Goal: Find specific page/section: Find specific page/section

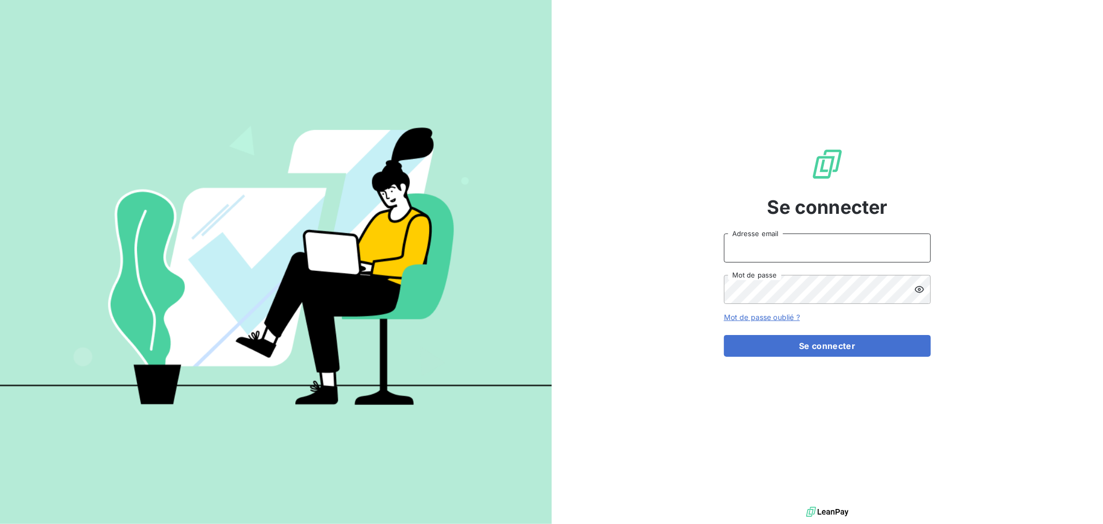
click at [796, 251] on input "Adresse email" at bounding box center [827, 247] width 207 height 29
type input "[EMAIL_ADDRESS][DOMAIN_NAME]"
click at [724, 335] on button "Se connecter" at bounding box center [827, 346] width 207 height 22
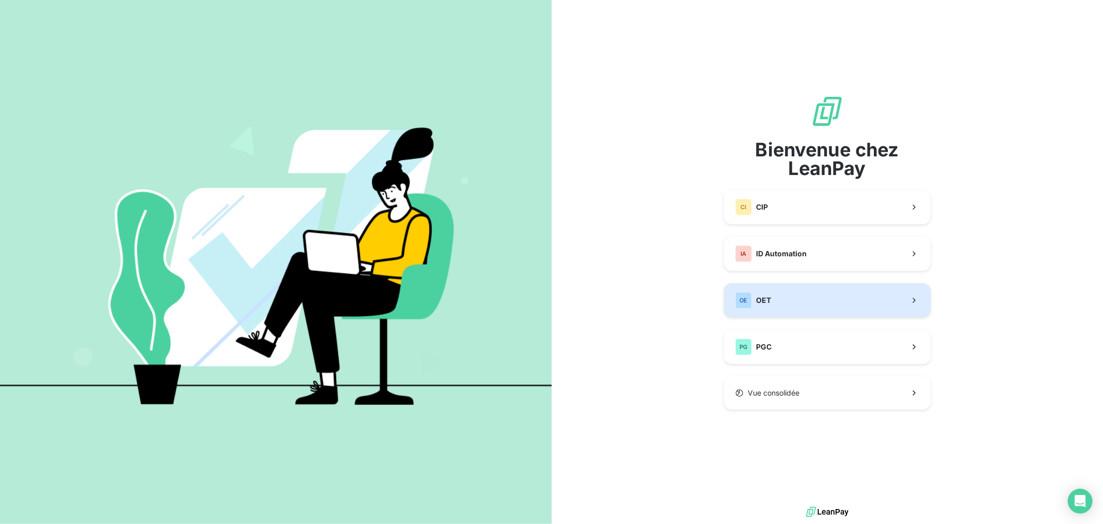
click at [824, 302] on button "OE OET" at bounding box center [827, 300] width 207 height 34
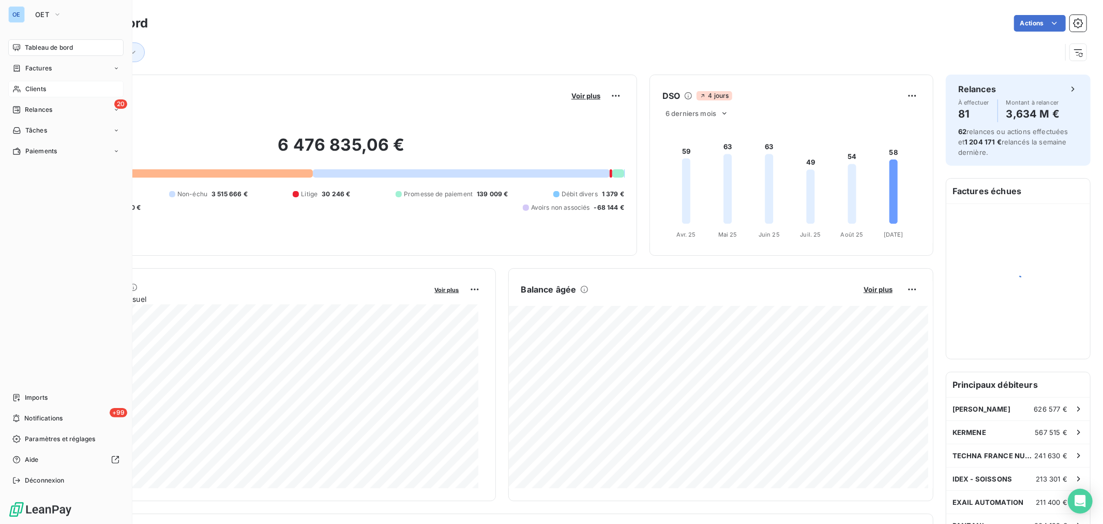
click at [36, 93] on span "Clients" at bounding box center [35, 88] width 21 height 9
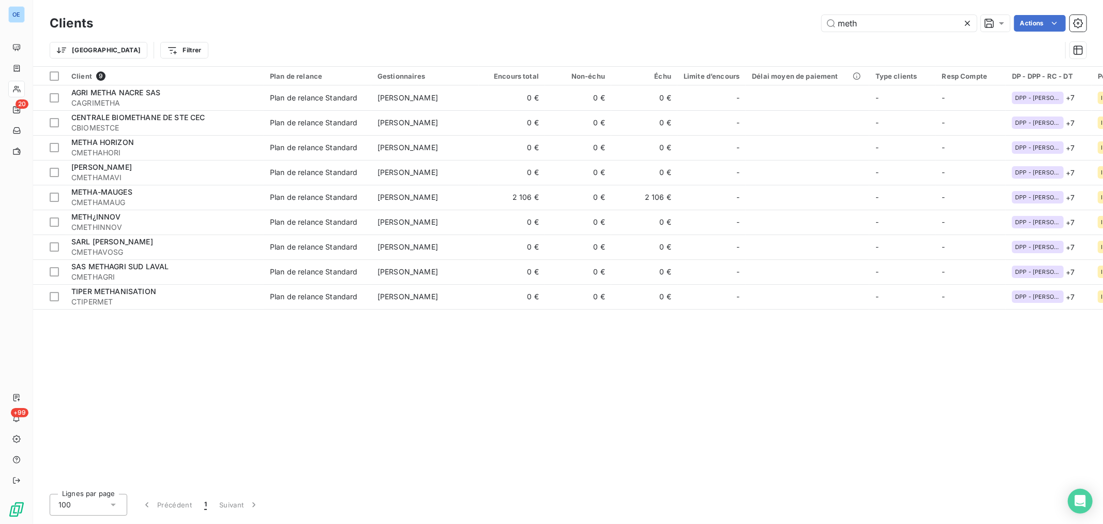
type input "meth"
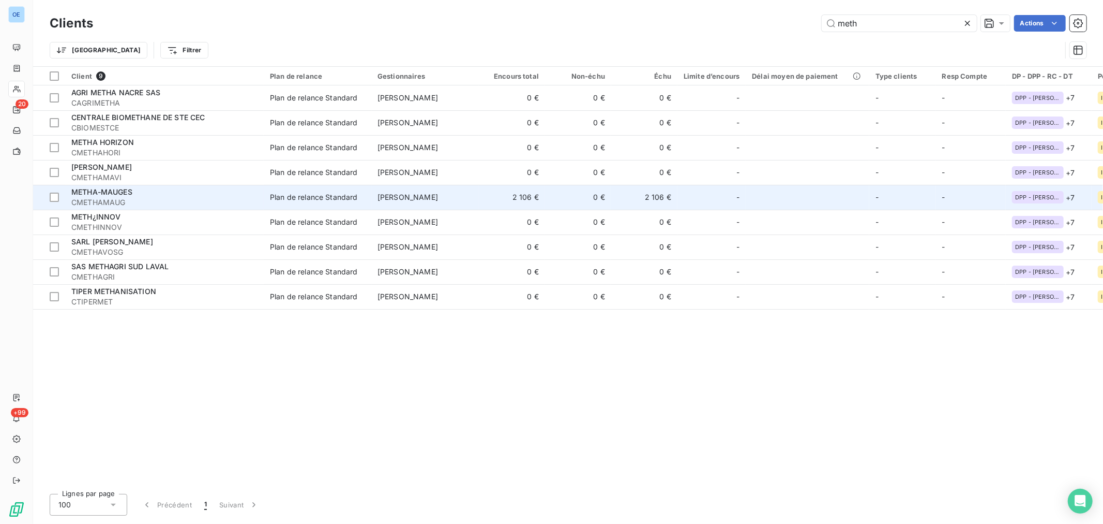
click at [718, 205] on div at bounding box center [724, 197] width 17 height 17
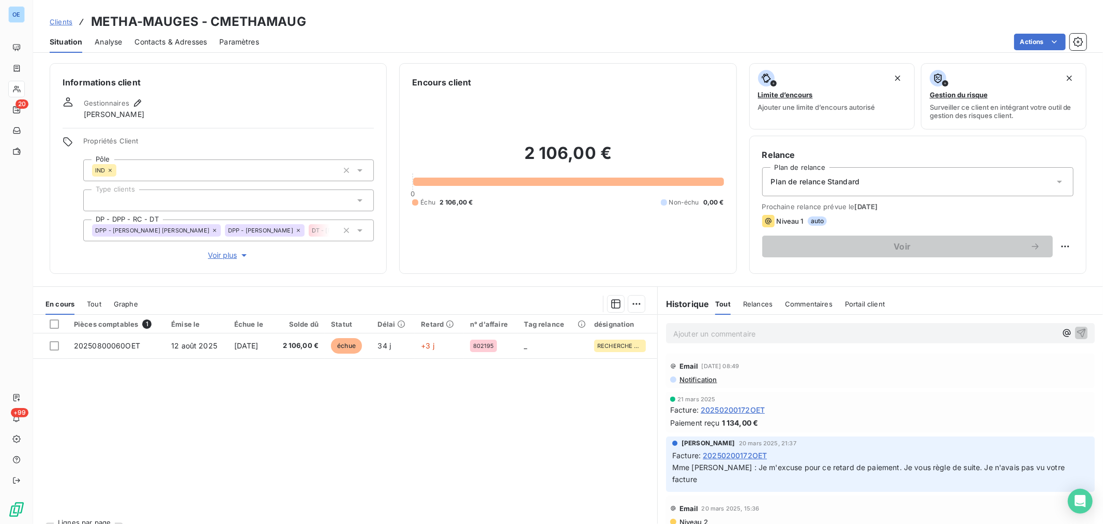
click at [627, 225] on div "2 106,00 € 0 Échu 2 106,00 € Non-échu 0,00 €" at bounding box center [567, 174] width 311 height 172
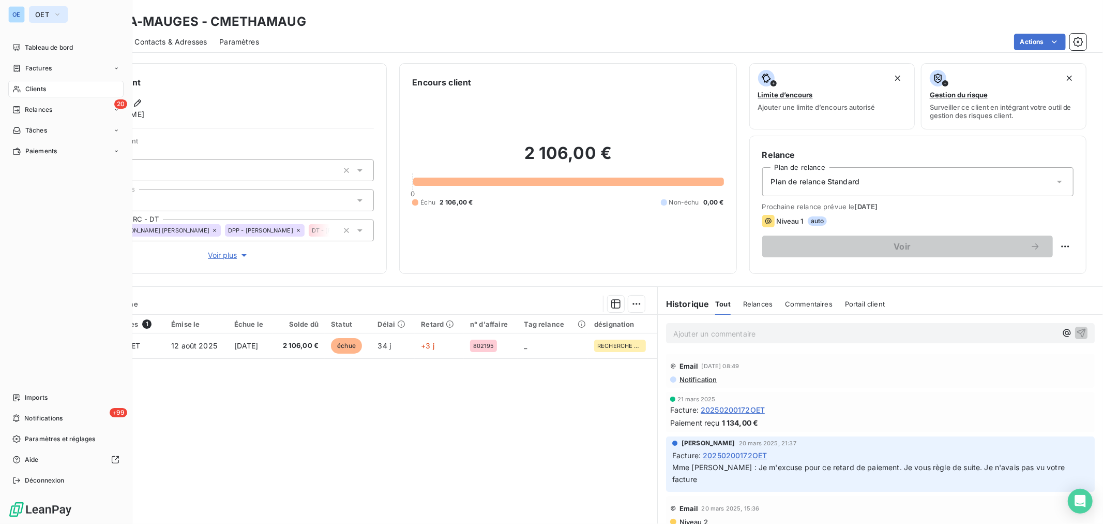
click at [59, 11] on icon "button" at bounding box center [57, 14] width 8 height 10
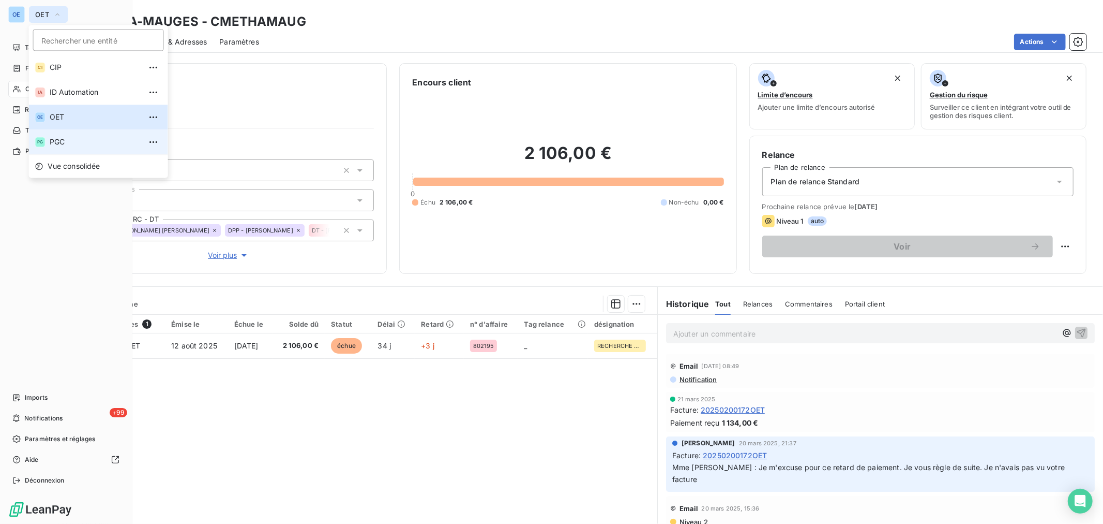
click at [72, 140] on span "PGC" at bounding box center [96, 142] width 92 height 10
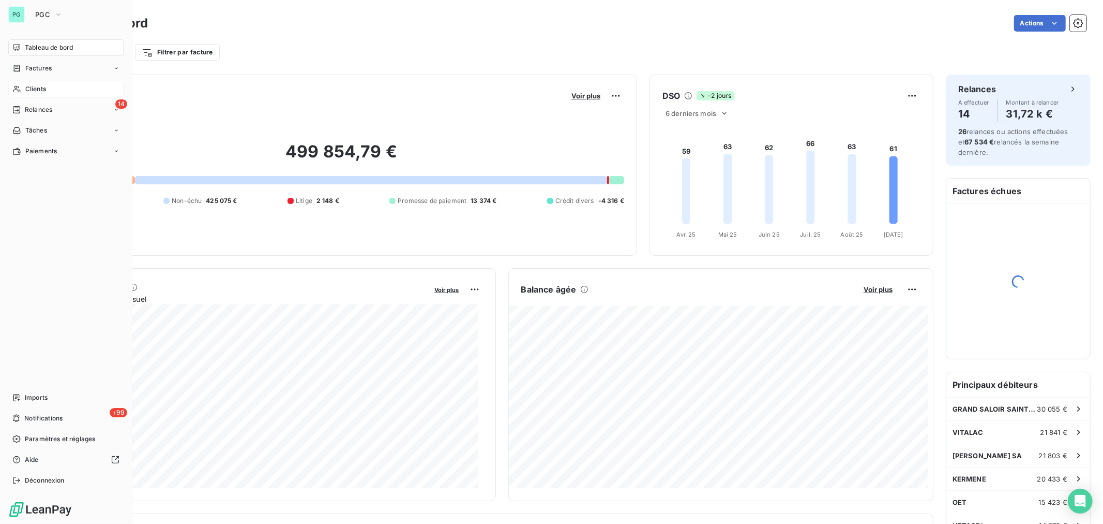
click at [65, 88] on div "Clients" at bounding box center [65, 89] width 115 height 17
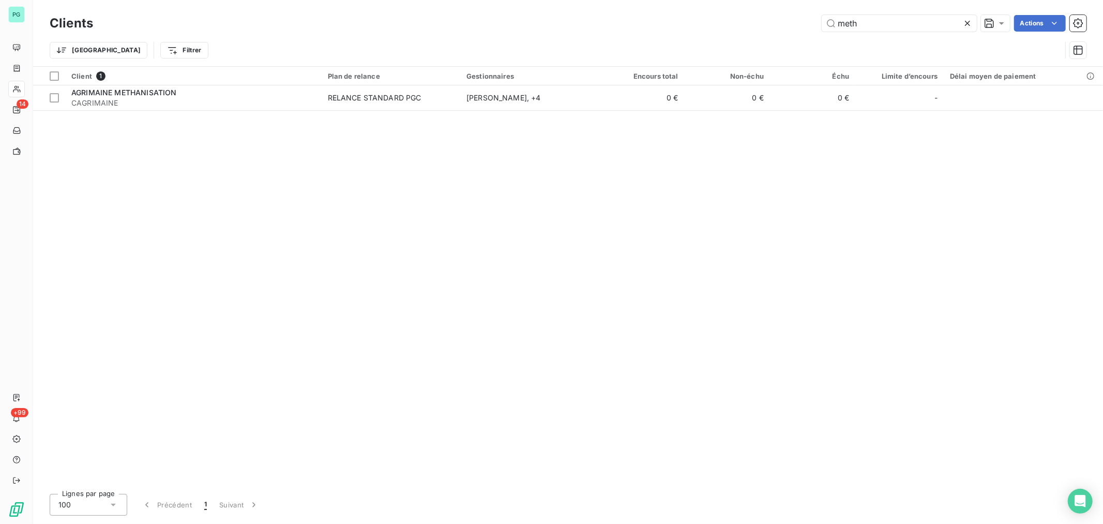
drag, startPoint x: 866, startPoint y: 21, endPoint x: 798, endPoint y: 27, distance: 69.0
click at [798, 27] on div "meth Actions" at bounding box center [596, 23] width 981 height 17
type input "CLAUG"
click at [703, 110] on table "Client 1 Plan de relance Gestionnaires Encours total Non-échu Échu Limite d’enc…" at bounding box center [568, 89] width 1070 height 44
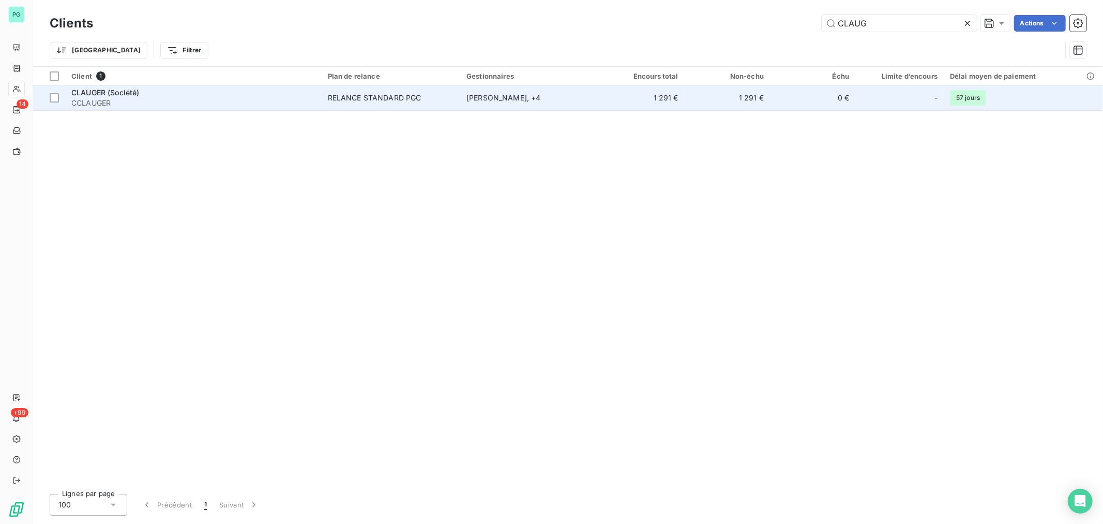
click at [706, 105] on td "1 291 €" at bounding box center [727, 97] width 85 height 25
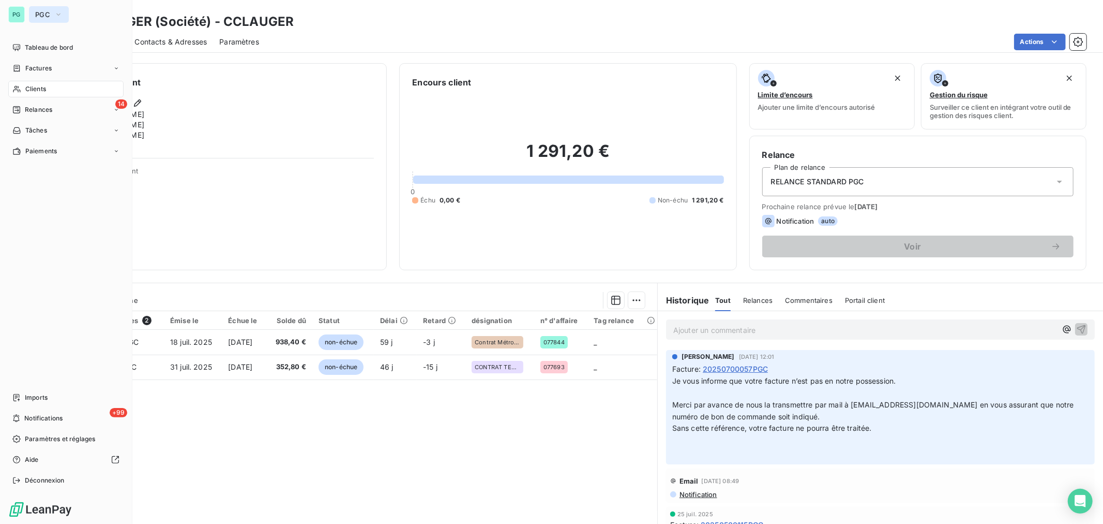
click at [37, 18] on span "PGC" at bounding box center [42, 14] width 15 height 8
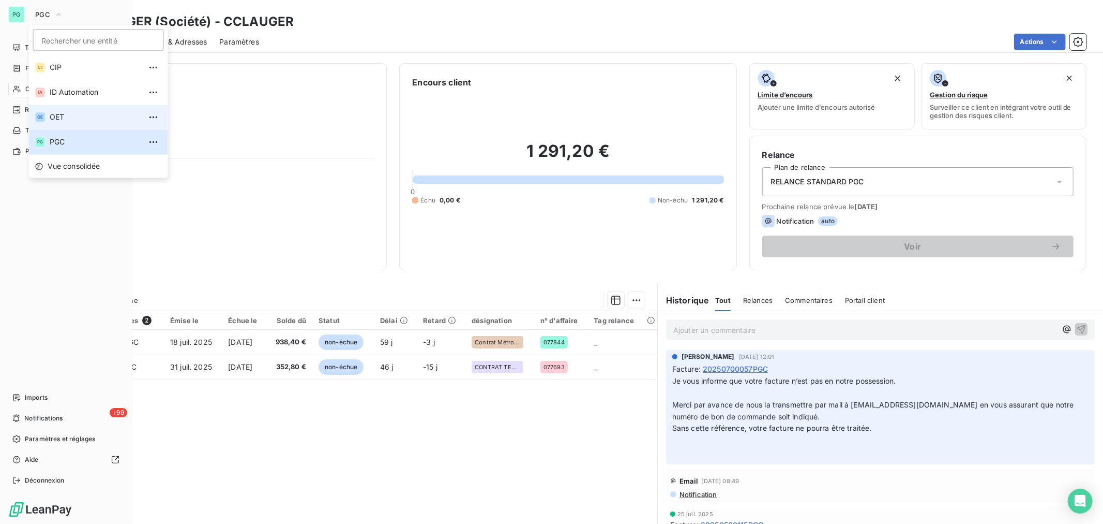
click at [73, 114] on span "OET" at bounding box center [96, 117] width 92 height 10
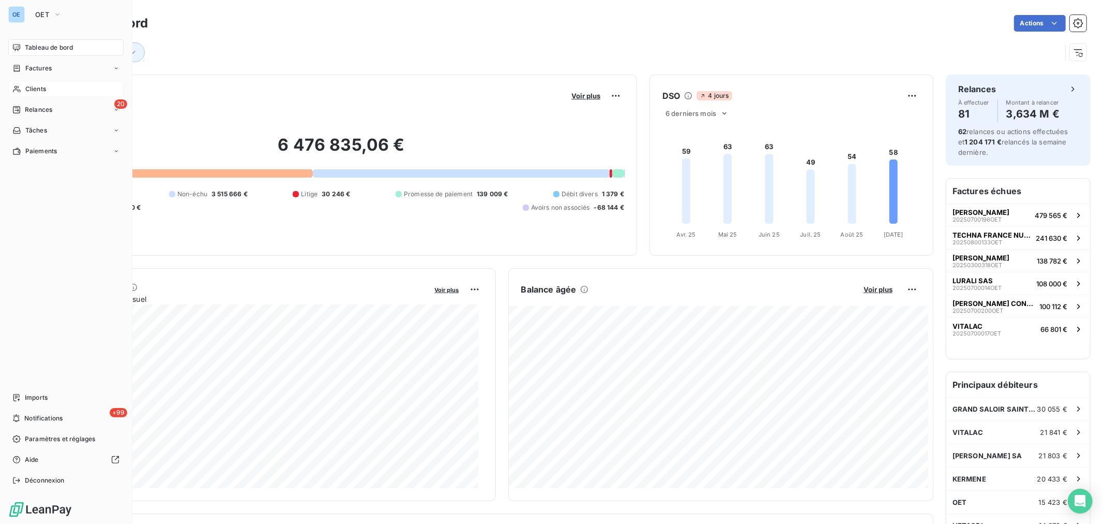
click at [40, 86] on span "Clients" at bounding box center [35, 88] width 21 height 9
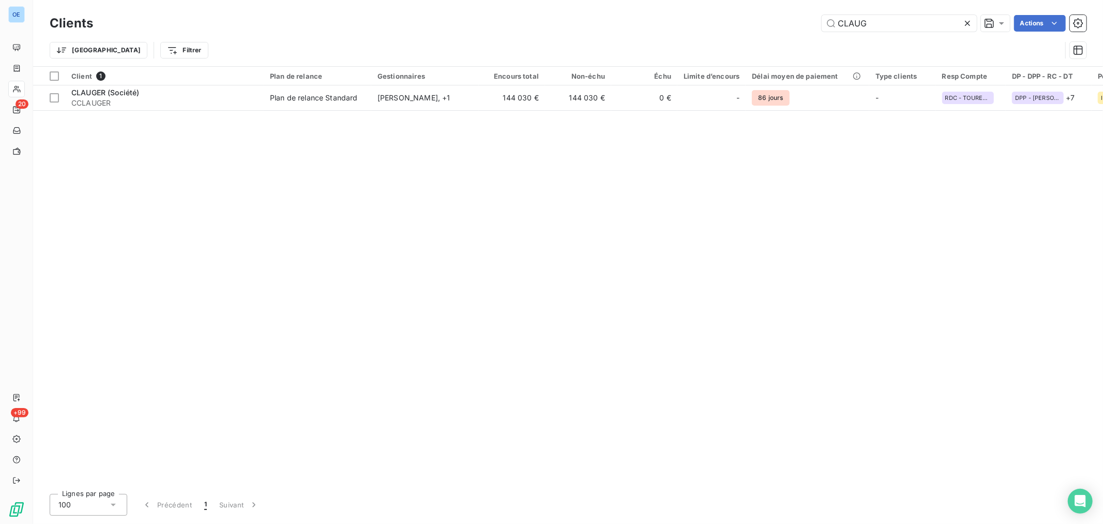
drag, startPoint x: 872, startPoint y: 19, endPoint x: 752, endPoint y: 11, distance: 120.3
click at [764, 12] on div "Clients CLAUG Actions" at bounding box center [568, 23] width 1037 height 22
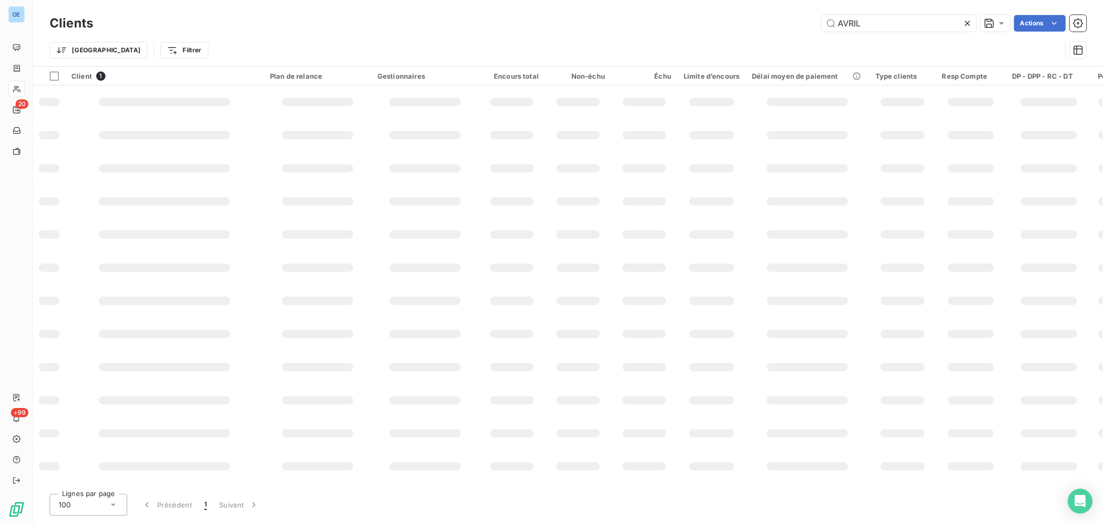
type input "AVRIL"
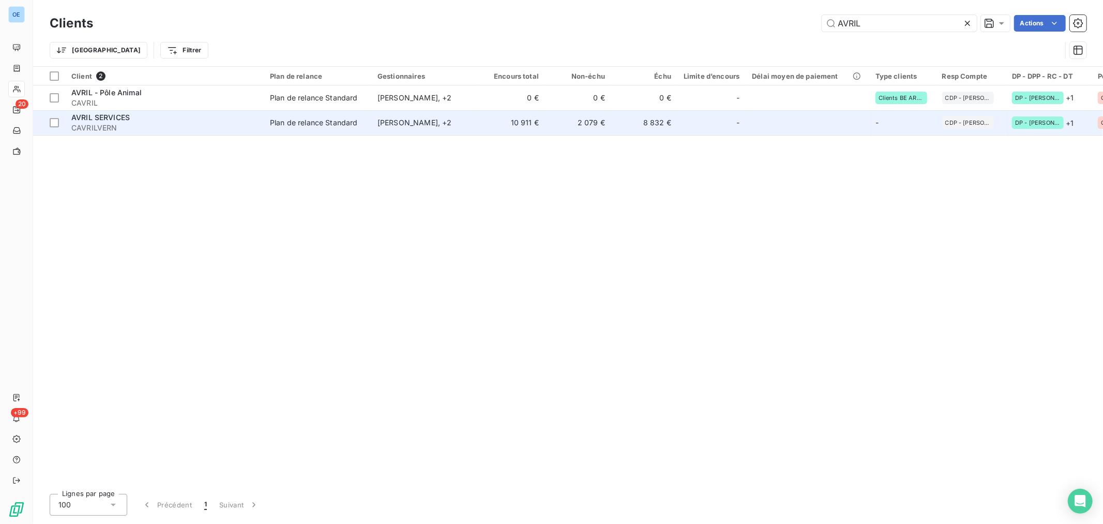
click at [666, 122] on td "8 832 €" at bounding box center [644, 122] width 66 height 25
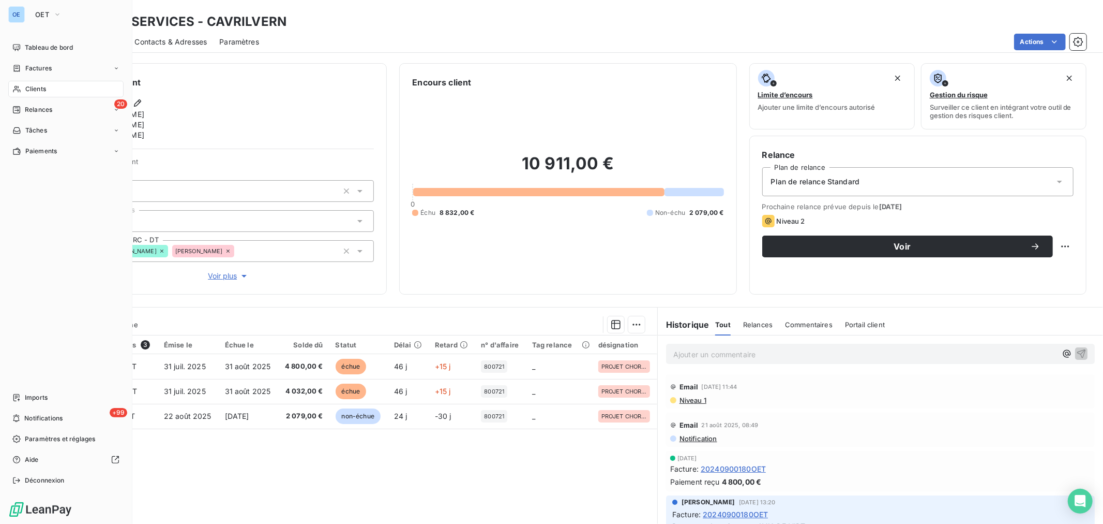
click at [43, 88] on span "Clients" at bounding box center [35, 88] width 21 height 9
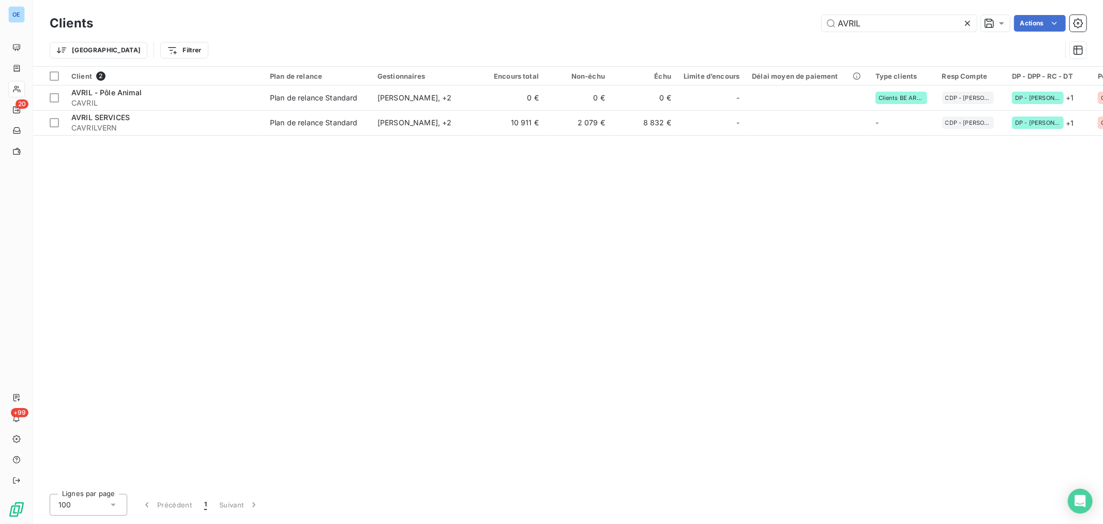
drag, startPoint x: 885, startPoint y: 21, endPoint x: 697, endPoint y: 14, distance: 187.9
click at [715, 17] on div "AVRIL Actions" at bounding box center [596, 23] width 981 height 17
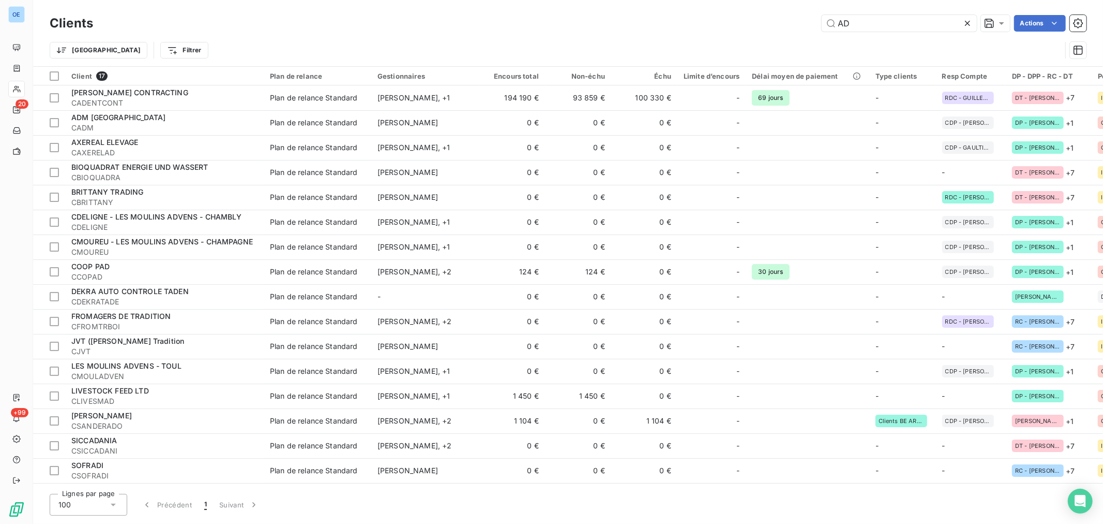
type input "A"
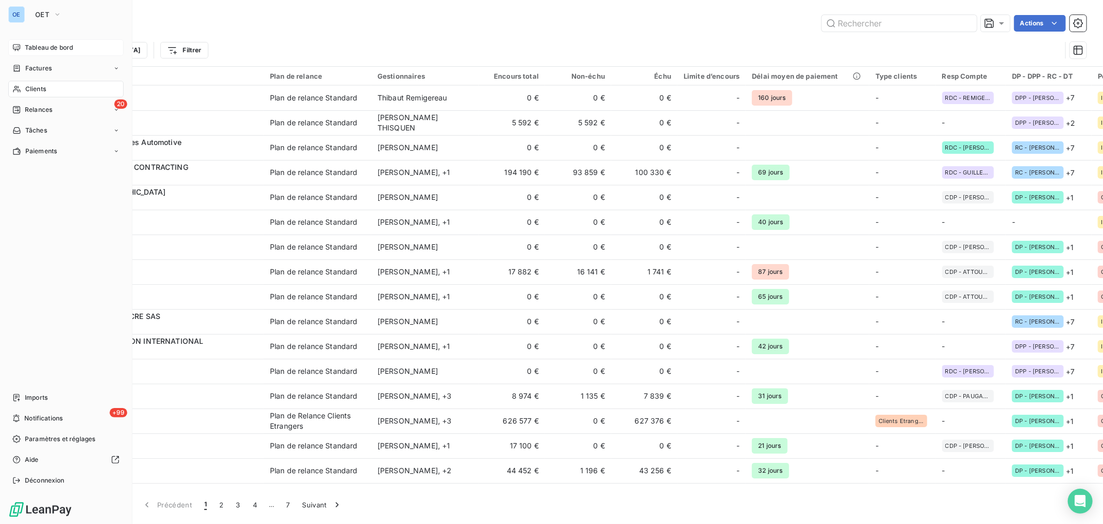
click at [27, 43] on span "Tableau de bord" at bounding box center [49, 47] width 48 height 9
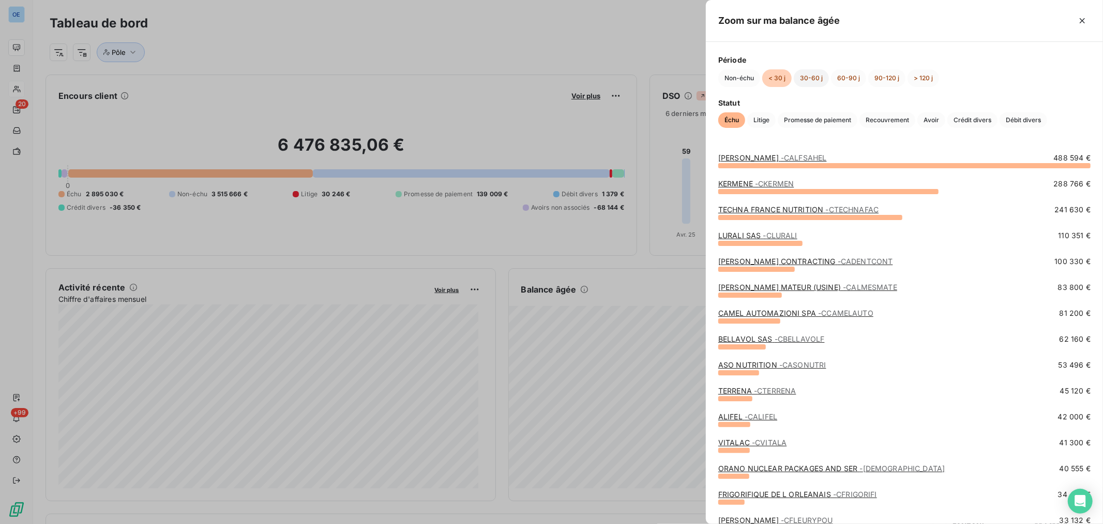
click at [810, 84] on button "30-60 j" at bounding box center [811, 78] width 35 height 18
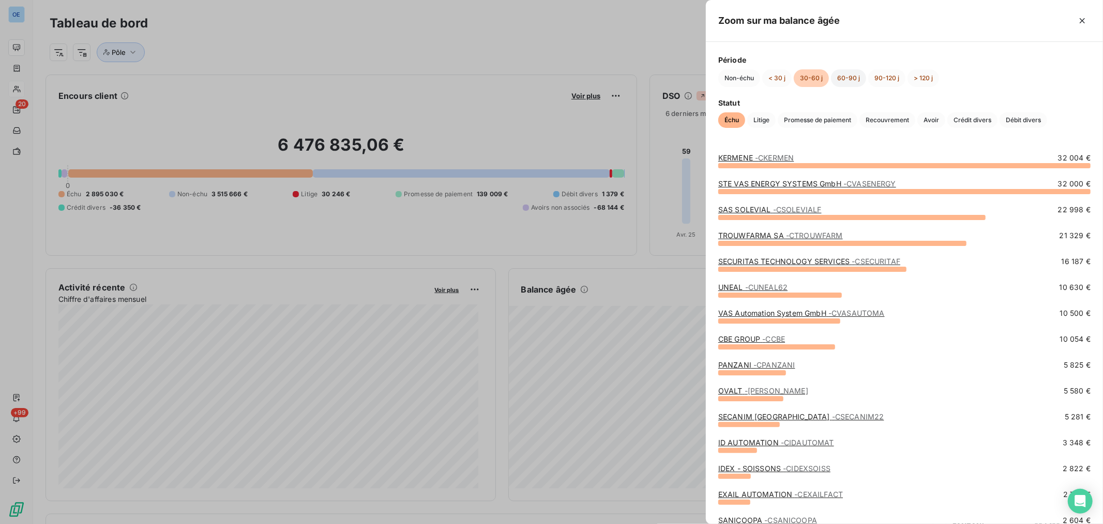
click at [841, 78] on button "60-90 j" at bounding box center [848, 78] width 35 height 18
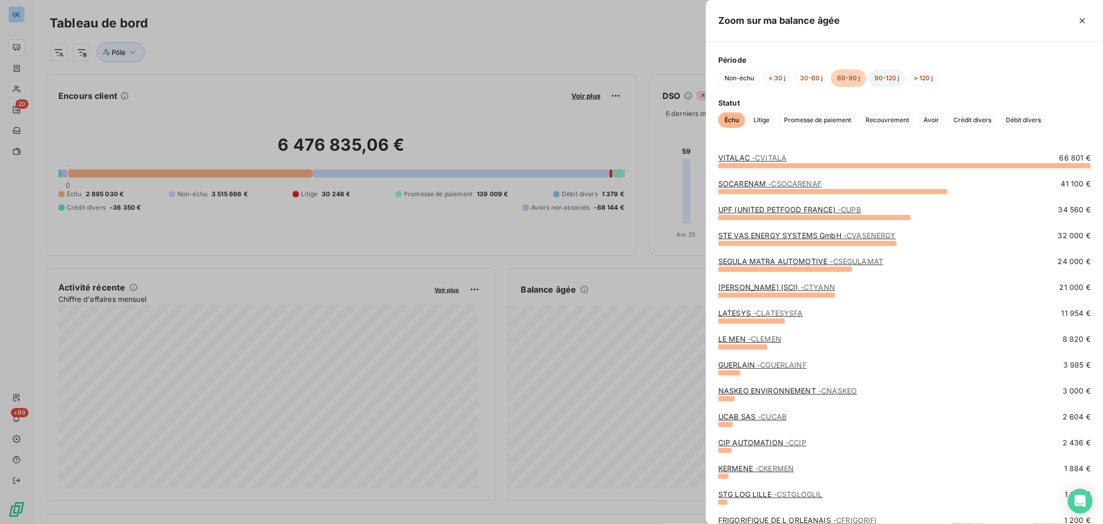
click at [873, 77] on button "90-120 j" at bounding box center [887, 78] width 37 height 18
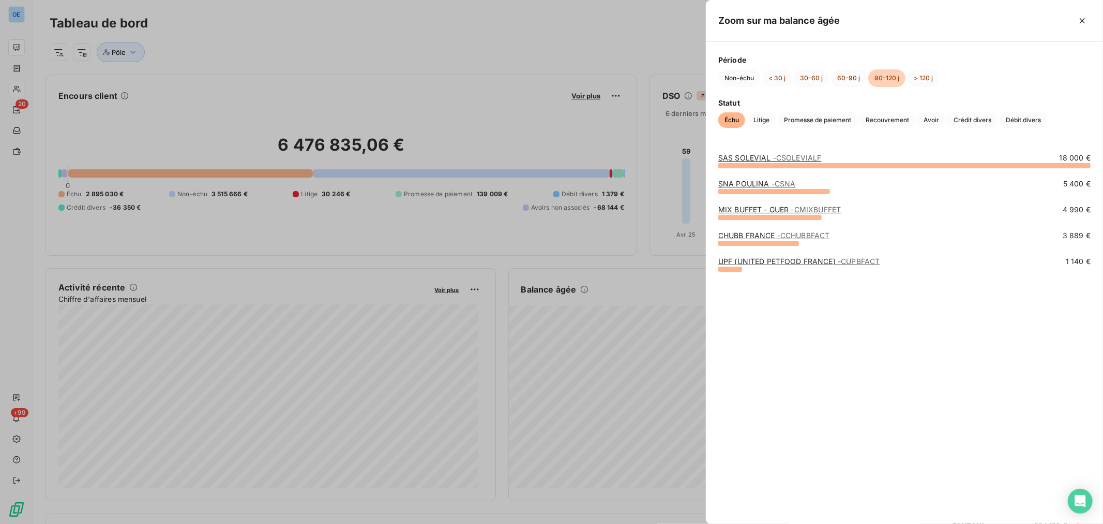
click at [938, 76] on div "Non-échu < 30 j 30-60 j 60-90 j 90-120 j > 120 j" at bounding box center [905, 78] width 372 height 18
click at [923, 78] on button "> 120 j" at bounding box center [924, 78] width 32 height 18
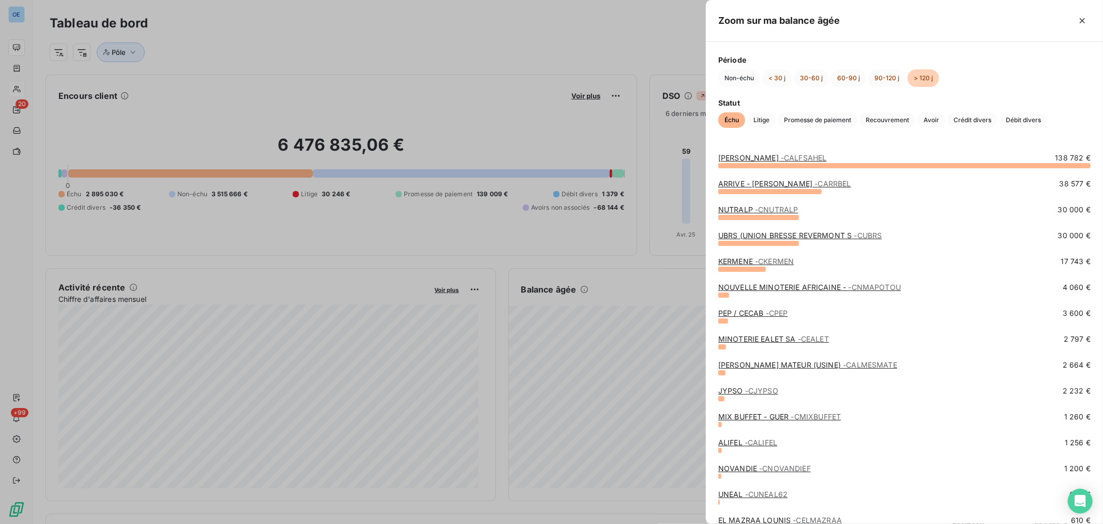
click at [22, 86] on div at bounding box center [551, 262] width 1103 height 524
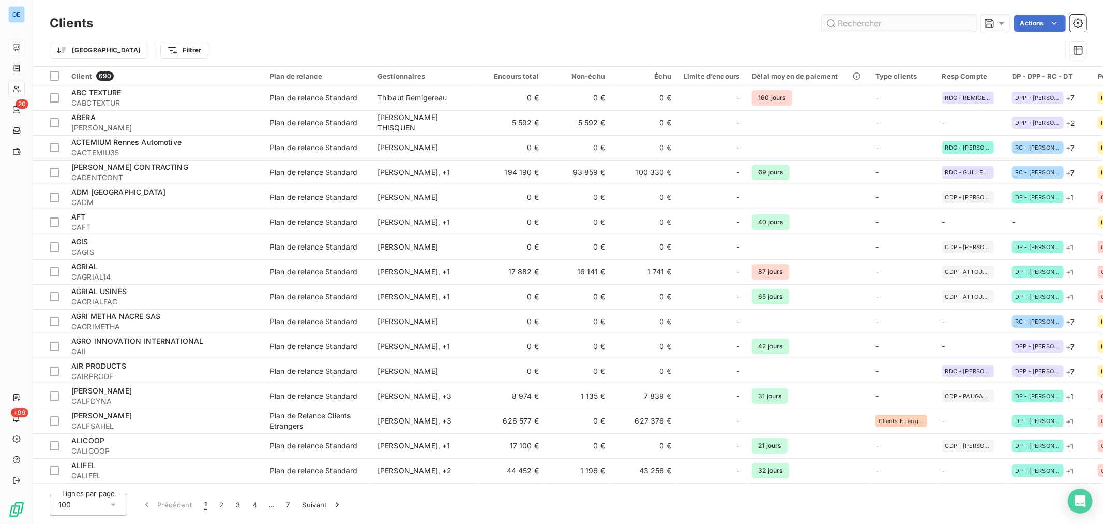
drag, startPoint x: 856, startPoint y: 14, endPoint x: 856, endPoint y: 21, distance: 6.7
click at [856, 14] on div "Clients Actions" at bounding box center [568, 23] width 1037 height 22
click at [857, 22] on input "text" at bounding box center [899, 23] width 155 height 17
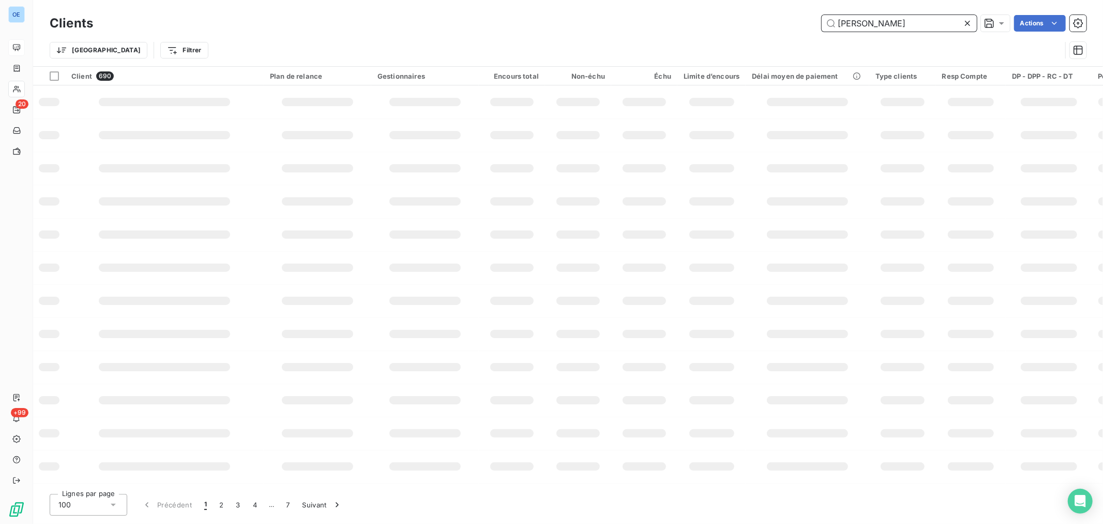
type input "[PERSON_NAME]"
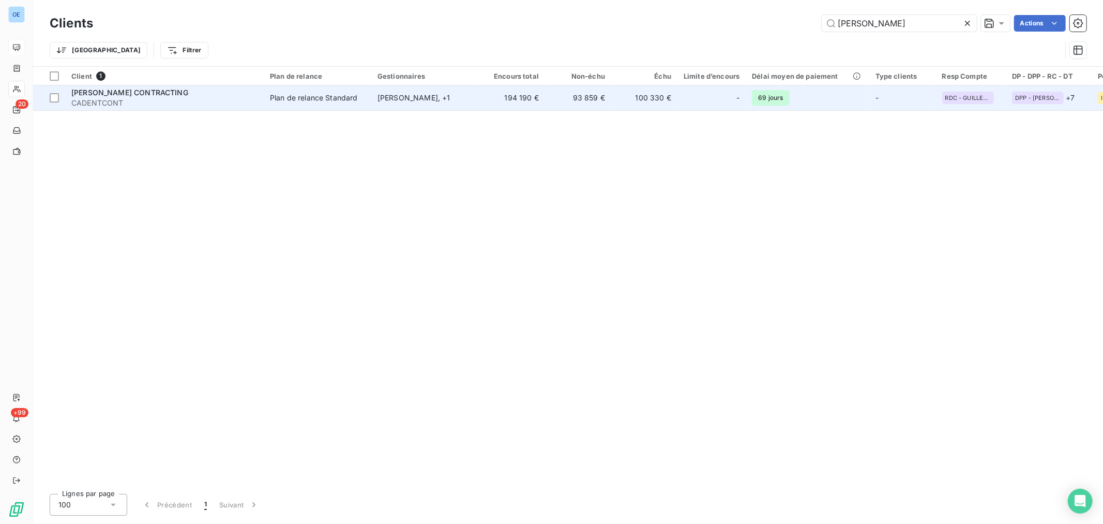
click at [669, 92] on td "100 330 €" at bounding box center [644, 97] width 66 height 25
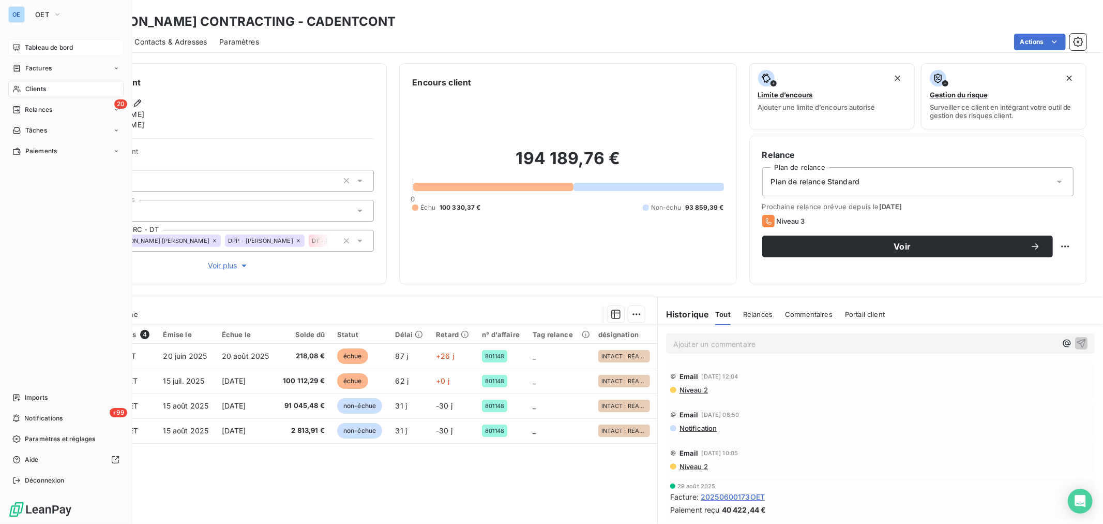
click at [60, 4] on div "OE OET Tableau de bord Factures Clients 20 Relances Tâches Paiements Imports +9…" at bounding box center [66, 262] width 132 height 524
click at [62, 14] on button "OET" at bounding box center [48, 14] width 39 height 17
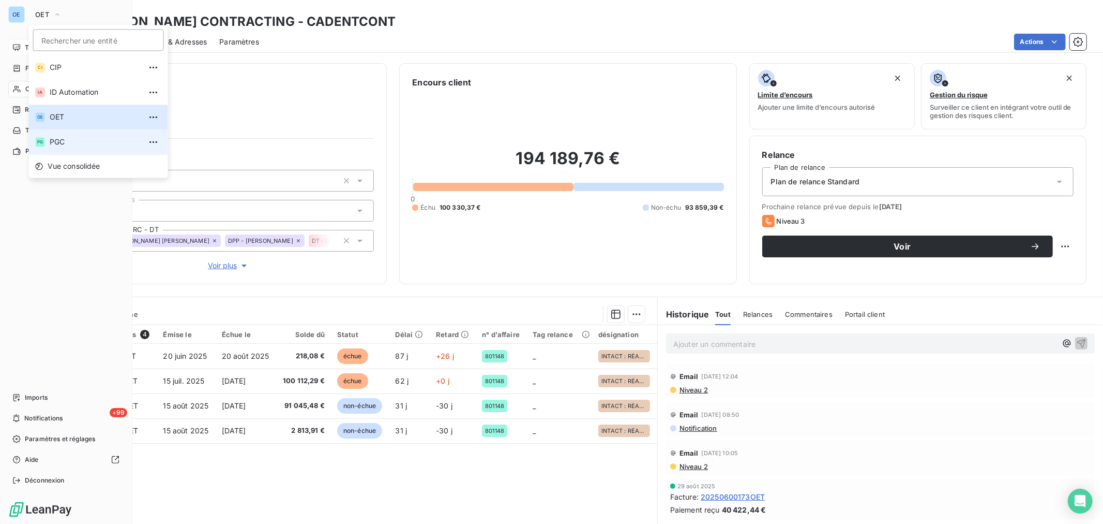
click at [73, 138] on span "PGC" at bounding box center [96, 142] width 92 height 10
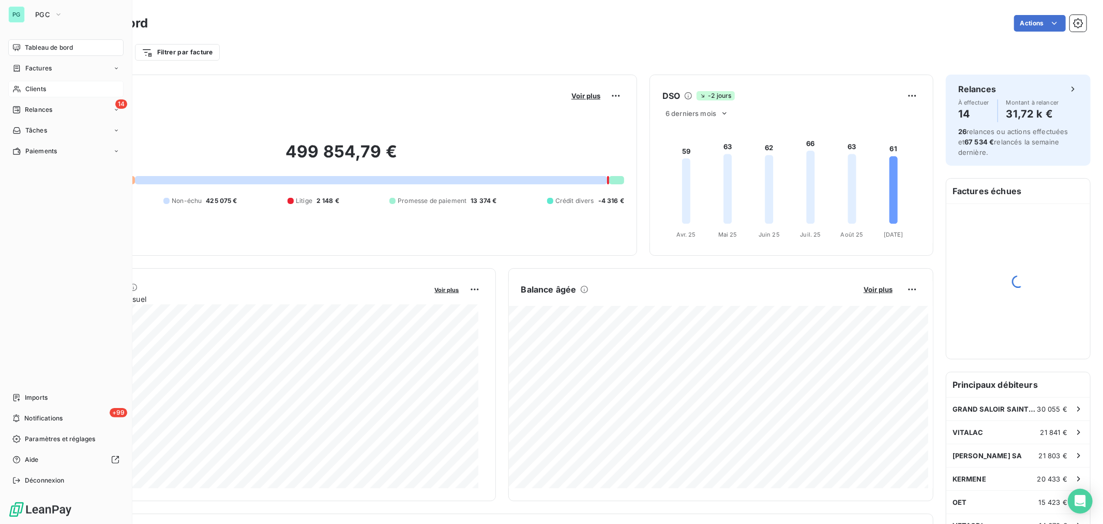
drag, startPoint x: 62, startPoint y: 92, endPoint x: 68, endPoint y: 88, distance: 7.2
click at [63, 92] on div "Clients" at bounding box center [65, 89] width 115 height 17
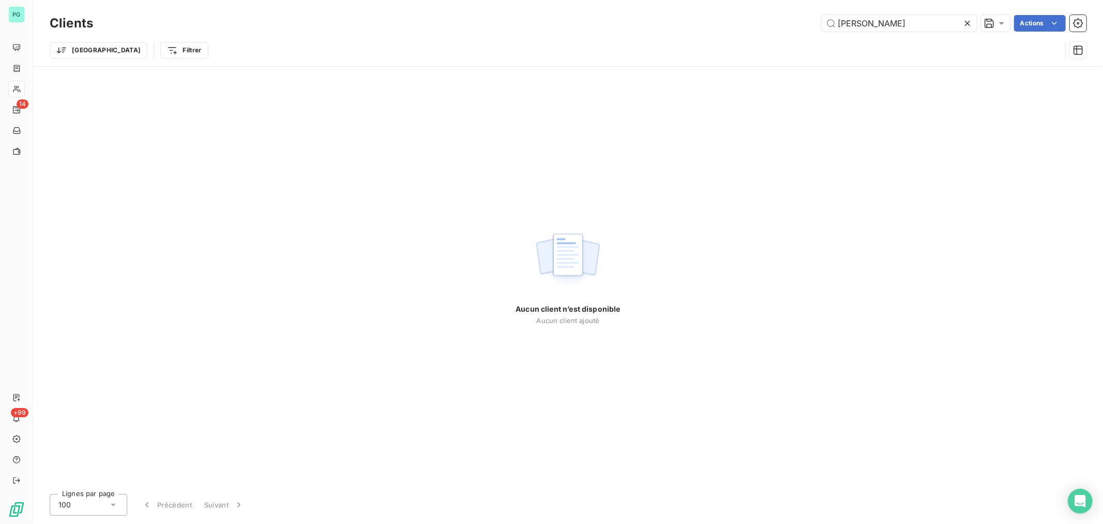
click at [756, 0] on html "PG 14 +99 Clients [PERSON_NAME] Actions Trier Filtrer Aucun client n’est dispon…" at bounding box center [551, 262] width 1103 height 524
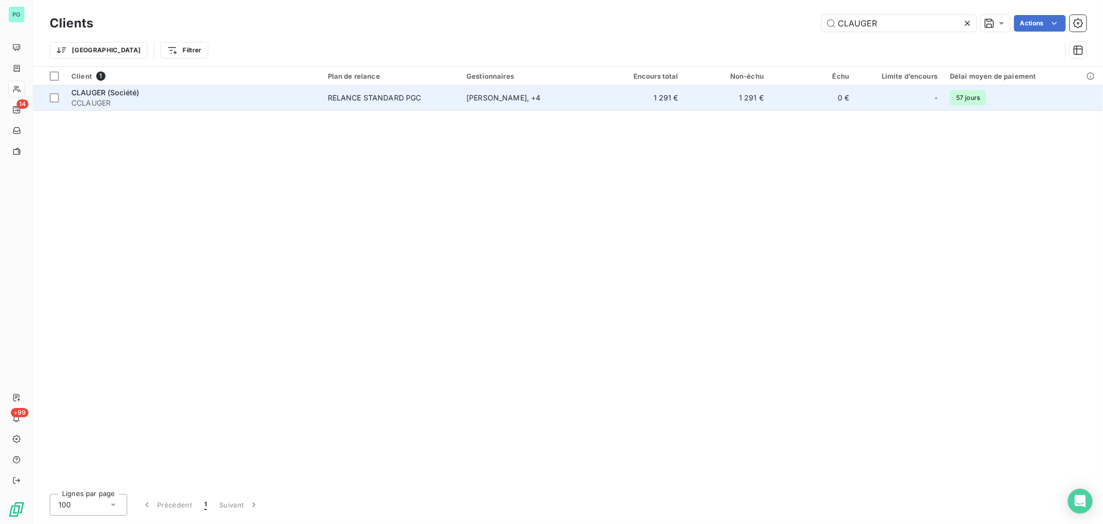
type input "CLAUGER"
click at [741, 110] on td "1 291 €" at bounding box center [727, 97] width 85 height 25
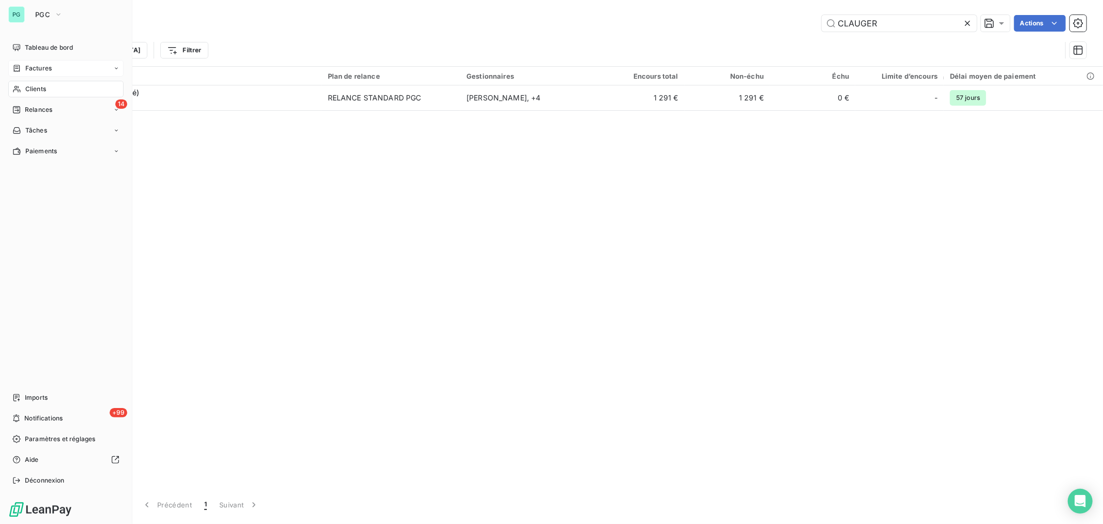
click at [27, 69] on span "Factures" at bounding box center [38, 68] width 26 height 9
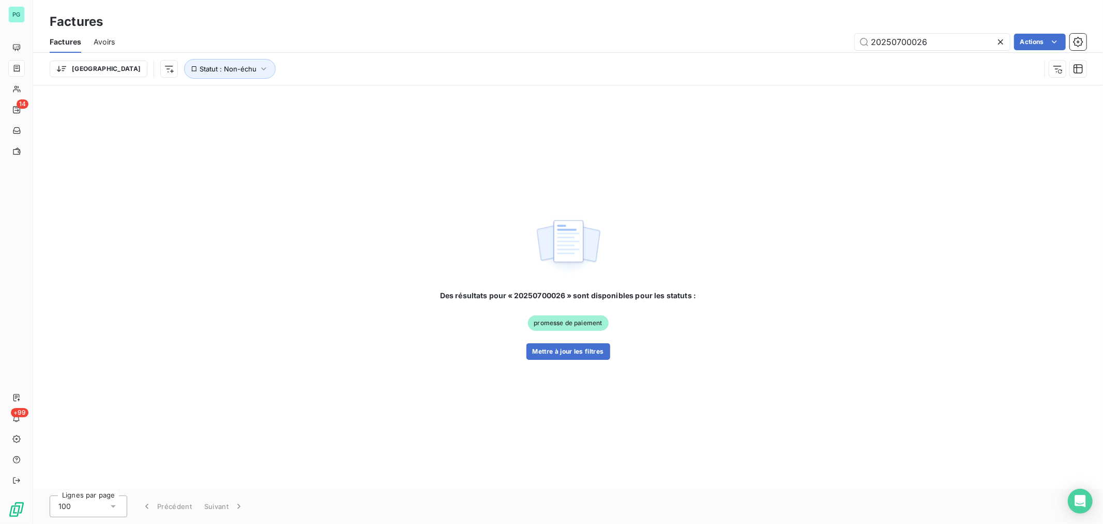
drag, startPoint x: 941, startPoint y: 37, endPoint x: 918, endPoint y: 52, distance: 27.9
click at [918, 52] on div "Factures Avoirs 20250700026 Actions" at bounding box center [568, 42] width 1070 height 22
type input "20250700043"
click at [601, 351] on button "Mettre à jour les filtres" at bounding box center [569, 351] width 84 height 17
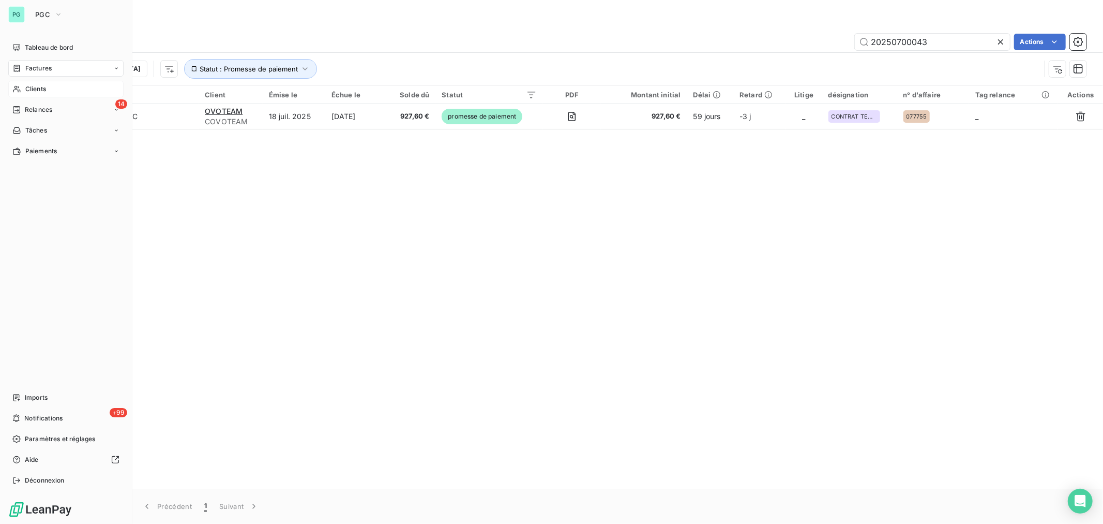
click at [57, 83] on div "Clients" at bounding box center [65, 89] width 115 height 17
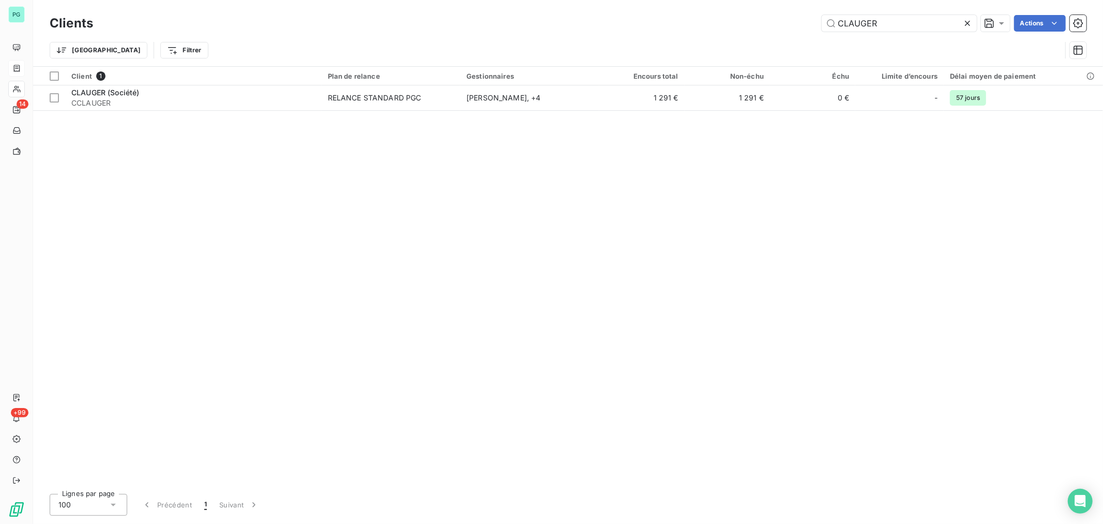
click at [759, 26] on div "CLAUGER Actions" at bounding box center [596, 23] width 981 height 17
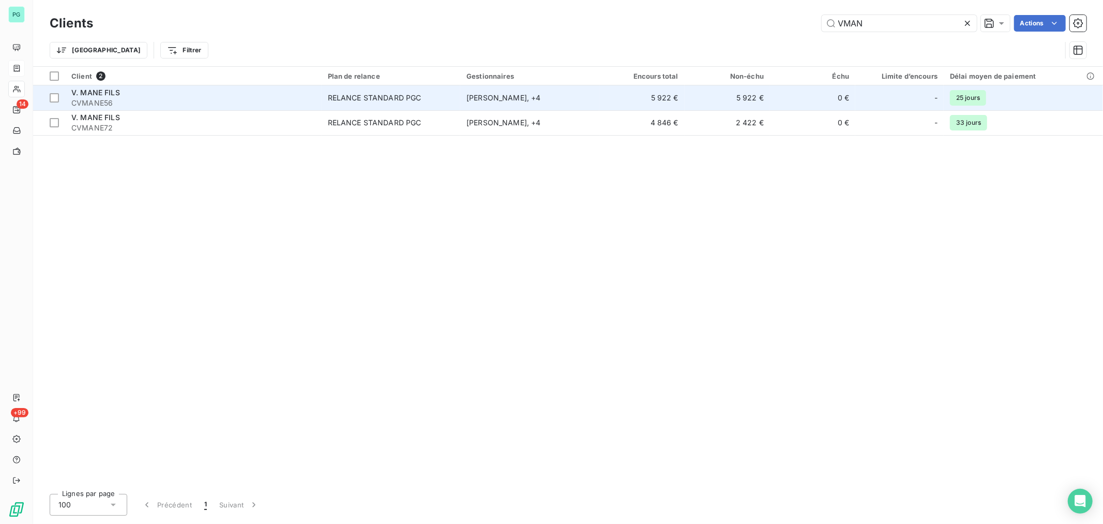
type input "VMAN"
click at [797, 101] on td "0 €" at bounding box center [812, 97] width 85 height 25
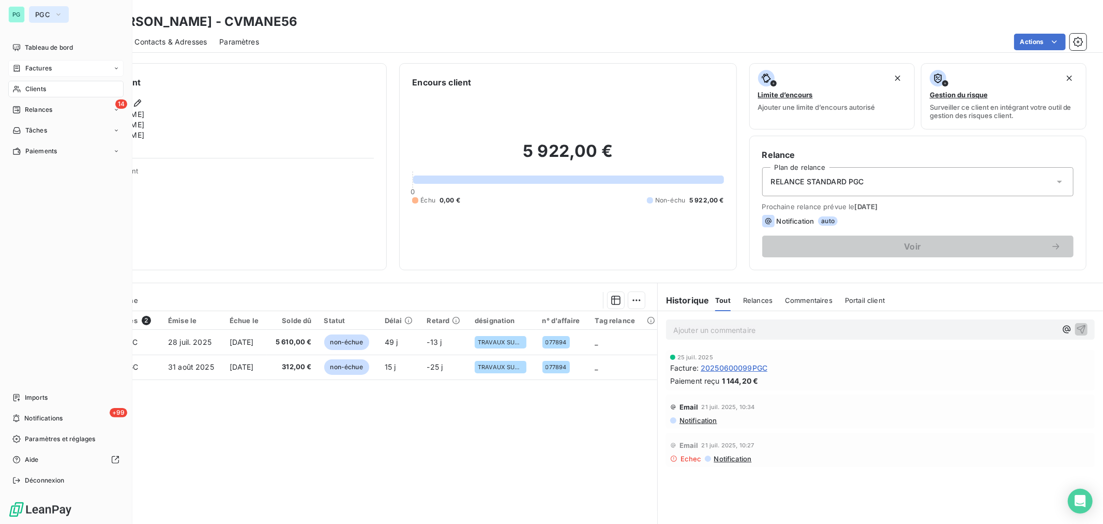
click at [40, 9] on button "PGC" at bounding box center [49, 14] width 40 height 17
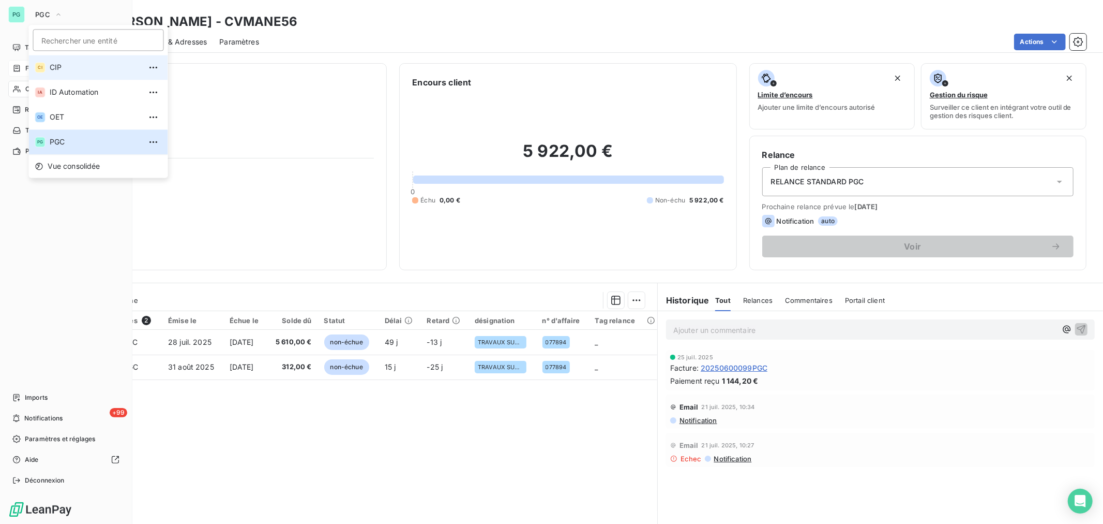
click at [74, 67] on span "CIP" at bounding box center [96, 67] width 92 height 10
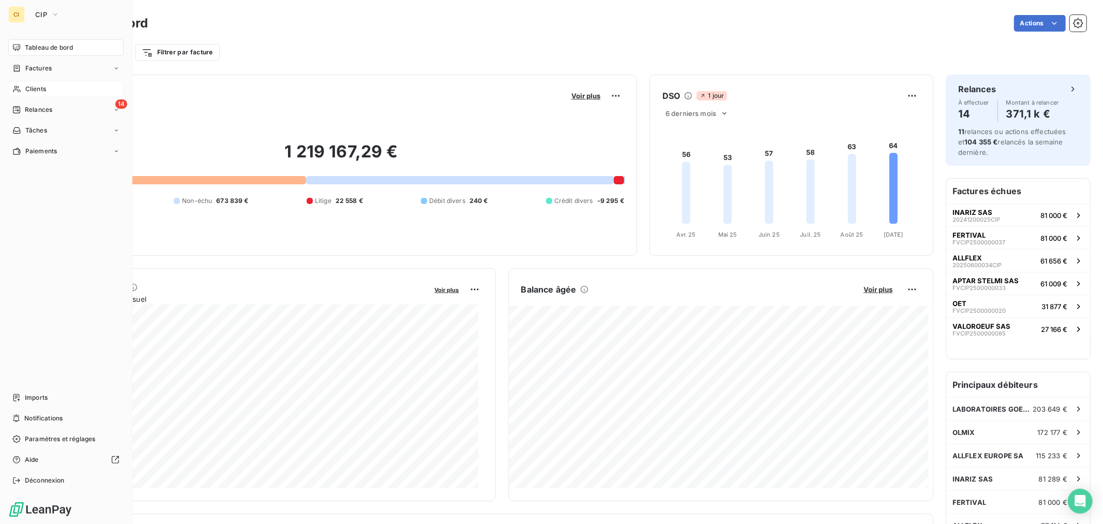
drag, startPoint x: 28, startPoint y: 92, endPoint x: 101, endPoint y: 69, distance: 76.4
click at [28, 92] on span "Clients" at bounding box center [35, 88] width 21 height 9
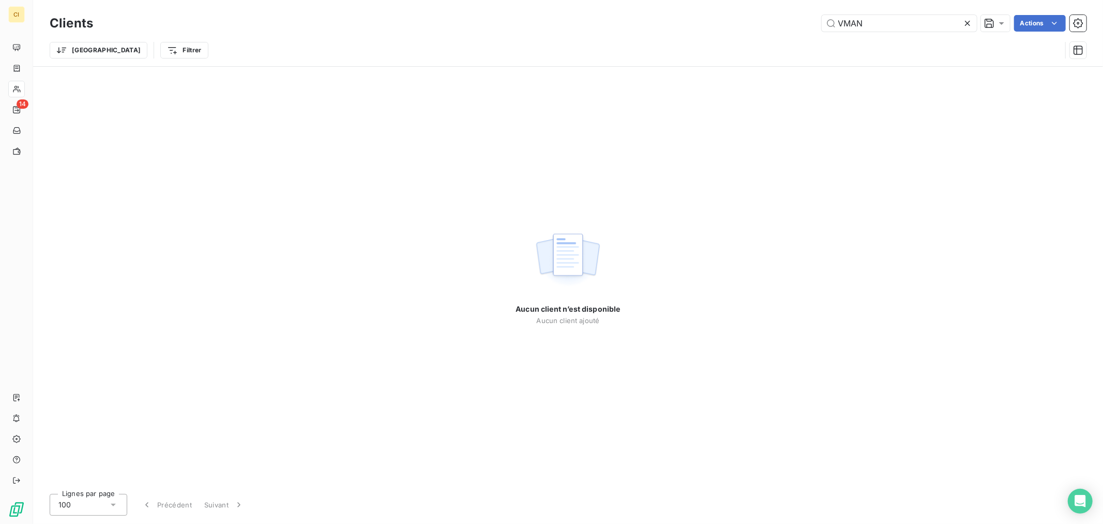
drag, startPoint x: 870, startPoint y: 19, endPoint x: 775, endPoint y: 32, distance: 95.6
click at [803, 37] on div "Clients VMAN Actions Trier Filtrer" at bounding box center [568, 39] width 1037 height 54
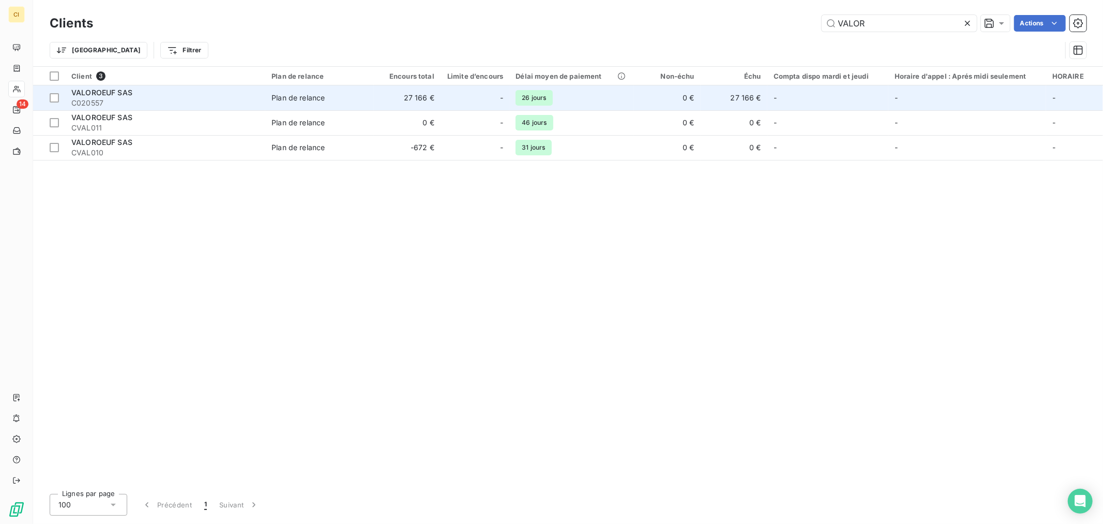
type input "VALOR"
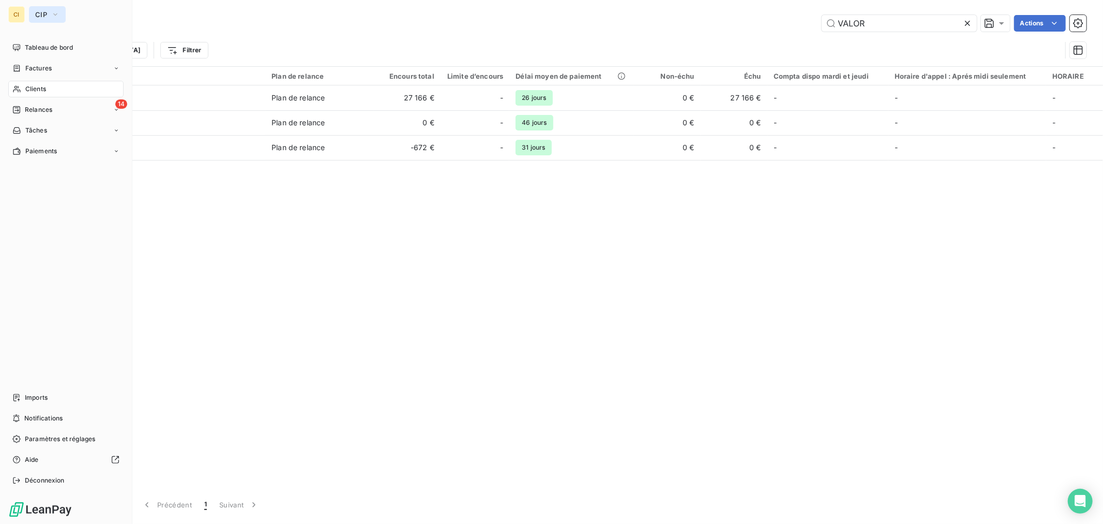
click at [42, 11] on span "CIP" at bounding box center [41, 14] width 12 height 8
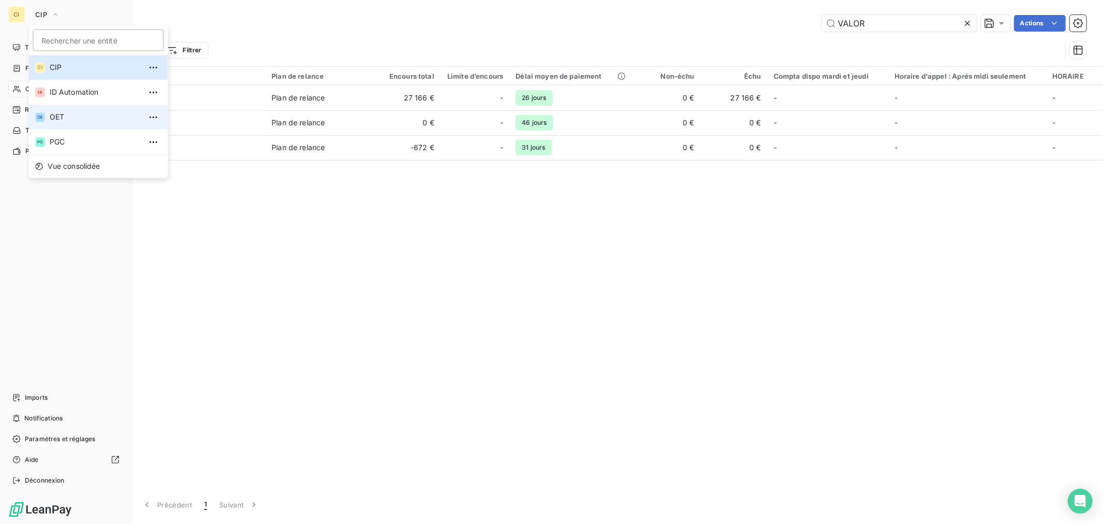
click at [70, 119] on span "OET" at bounding box center [96, 117] width 92 height 10
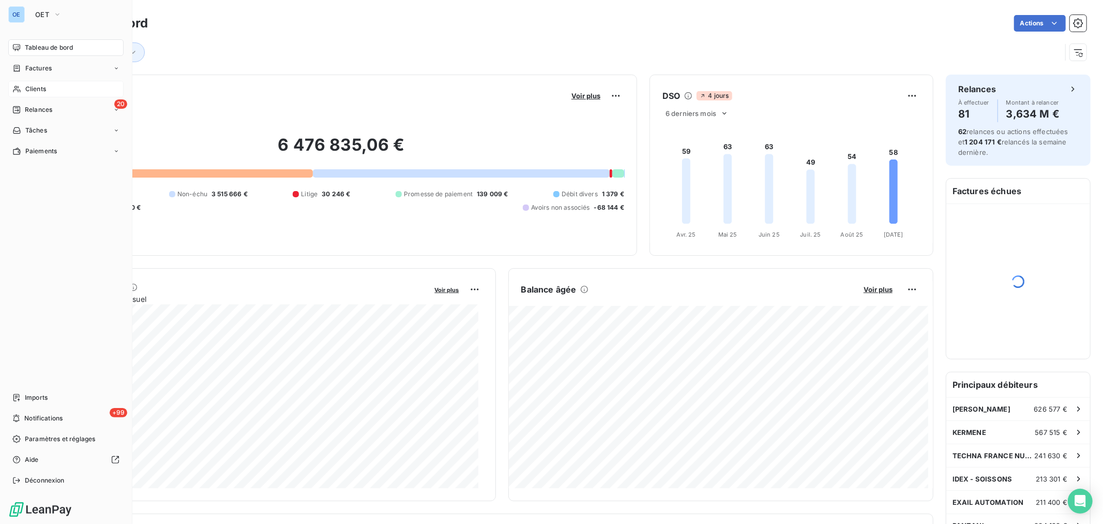
click at [50, 88] on div "Clients" at bounding box center [65, 89] width 115 height 17
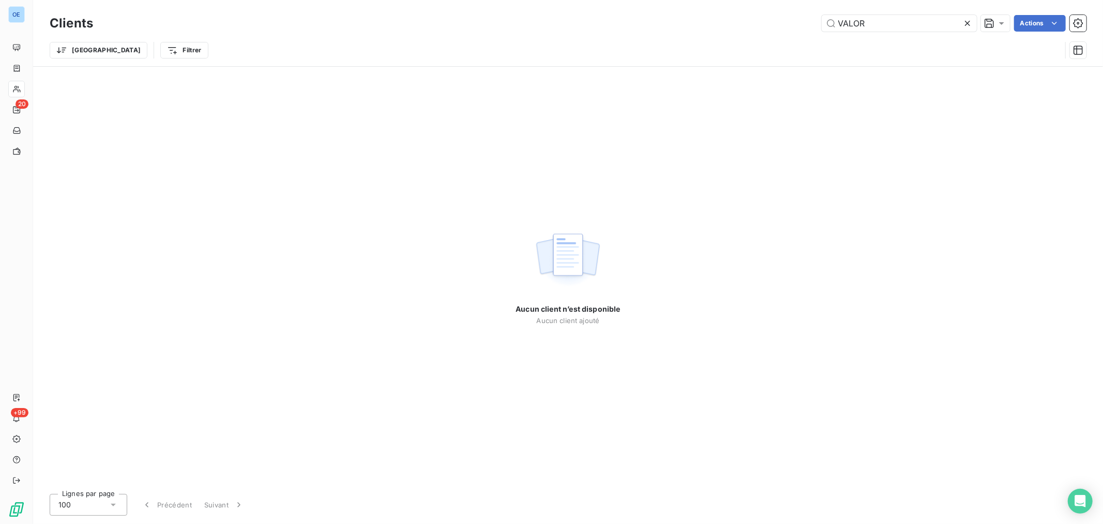
drag, startPoint x: 883, startPoint y: 22, endPoint x: 726, endPoint y: 16, distance: 156.9
click at [743, 17] on div "VALOR Actions" at bounding box center [596, 23] width 981 height 17
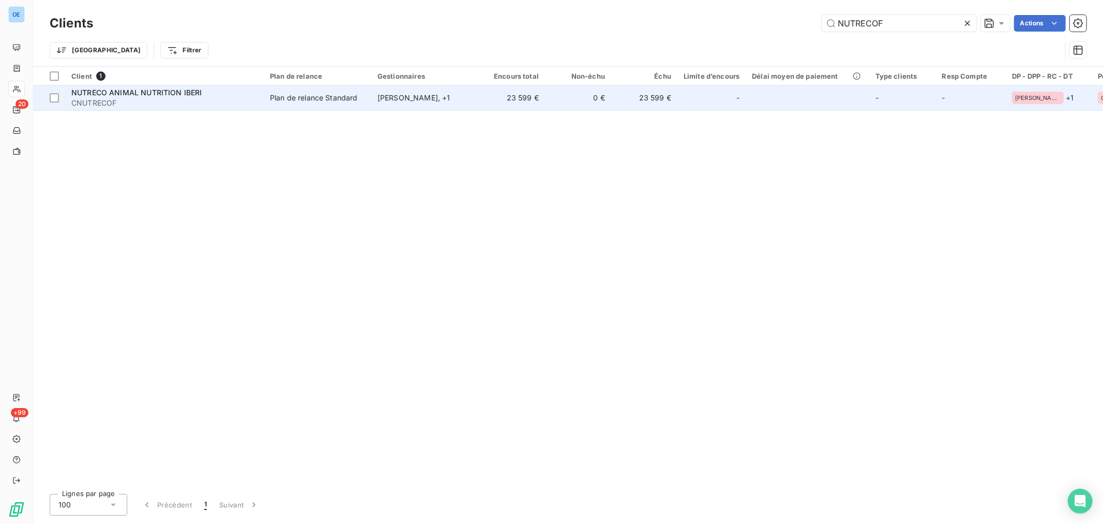
type input "NUTRECOF"
click at [576, 94] on td "0 €" at bounding box center [578, 97] width 66 height 25
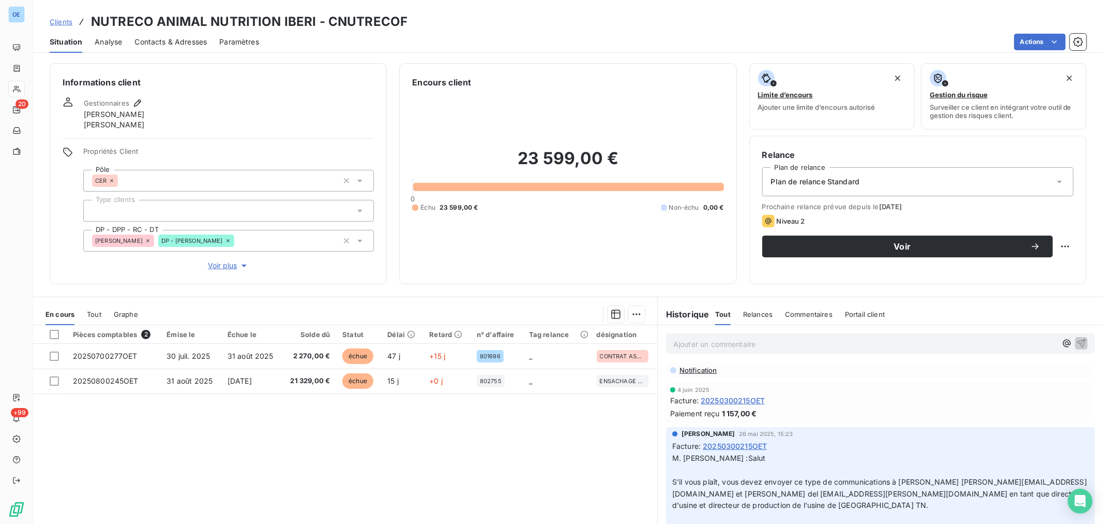
scroll to position [57, 0]
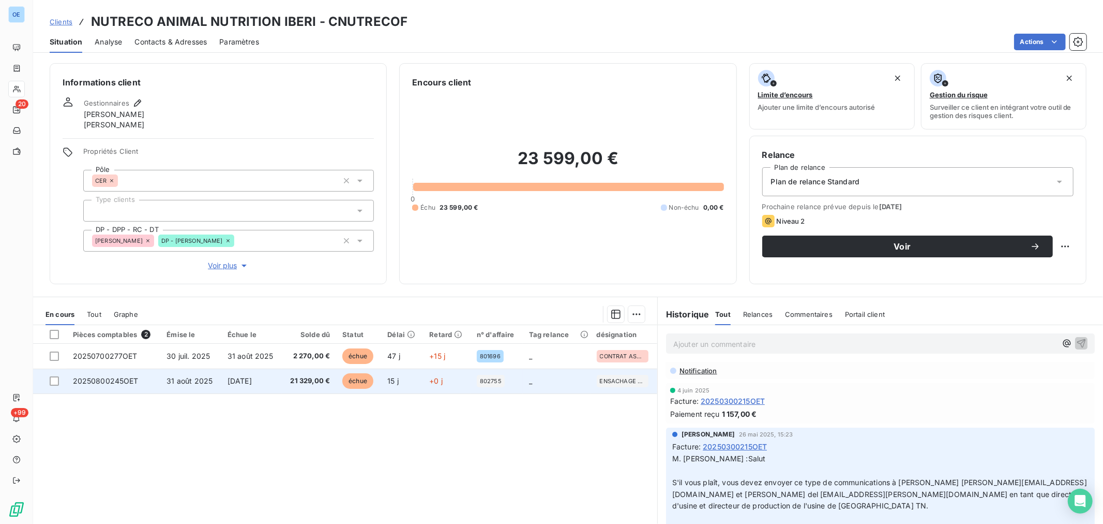
click at [523, 386] on td "_" at bounding box center [557, 380] width 68 height 25
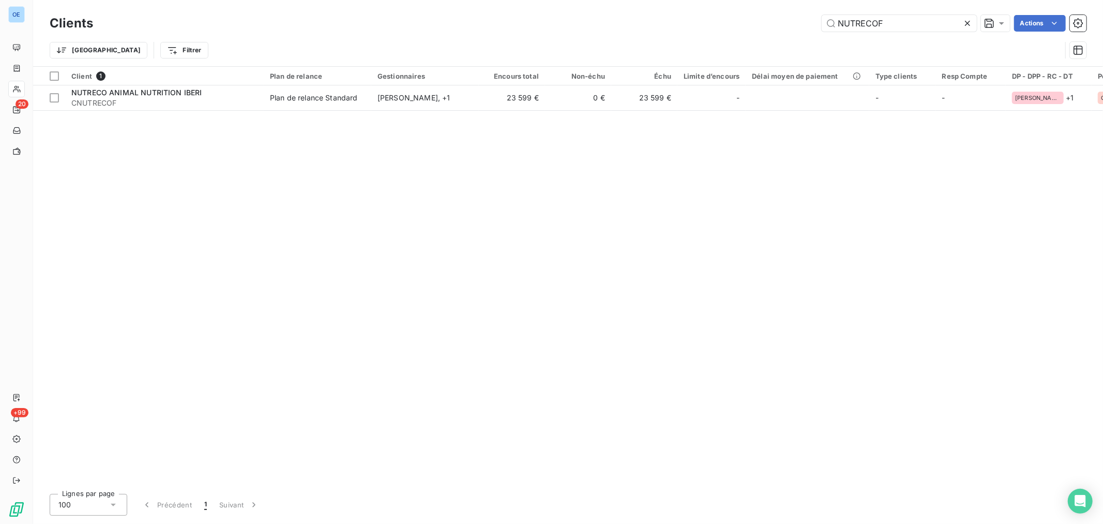
drag, startPoint x: 907, startPoint y: 23, endPoint x: 720, endPoint y: 2, distance: 188.5
click at [809, 15] on div "NUTRECOF Actions" at bounding box center [596, 23] width 981 height 17
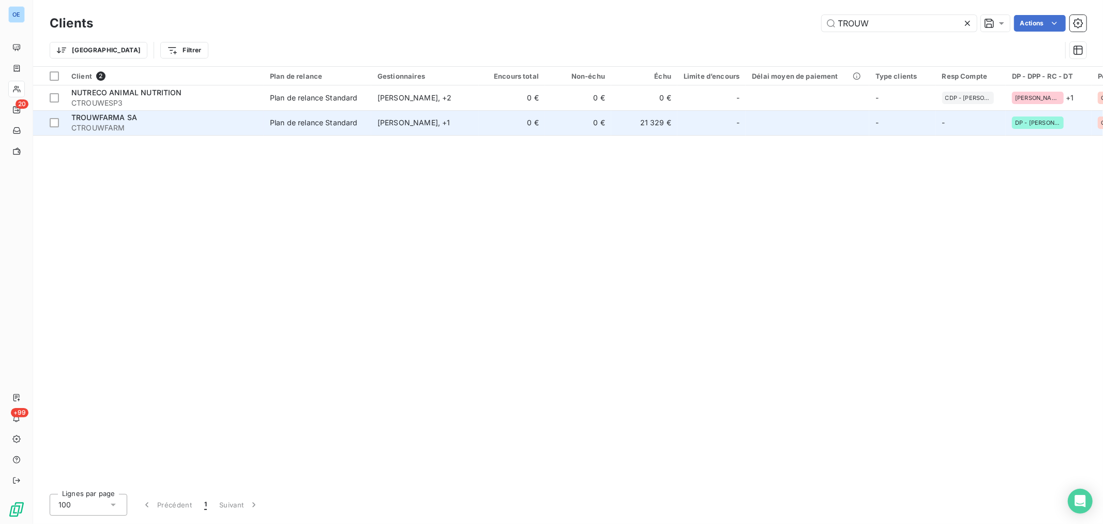
type input "TROUW"
click at [663, 125] on td "21 329 €" at bounding box center [644, 122] width 66 height 25
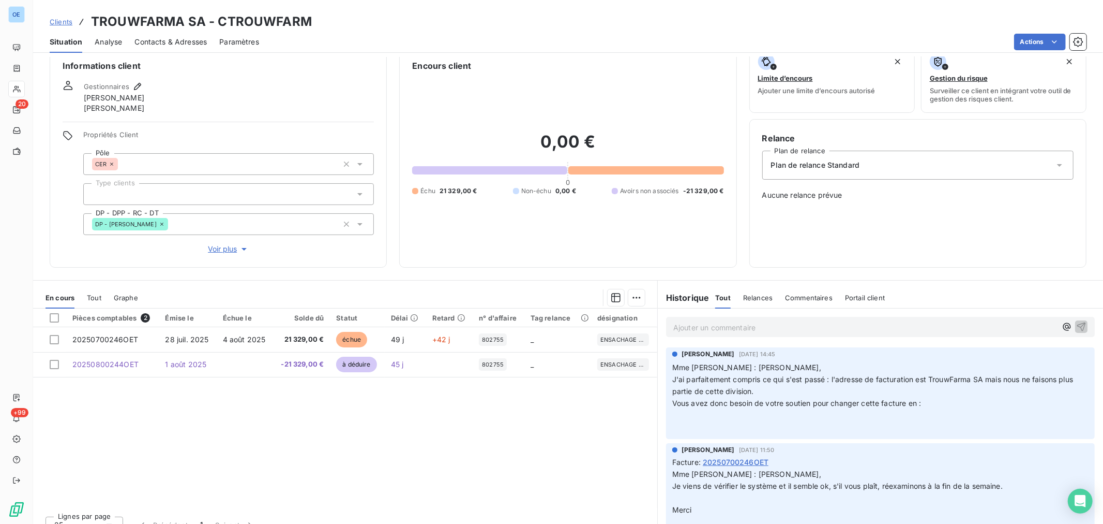
scroll to position [32, 0]
